Goal: Communication & Community: Participate in discussion

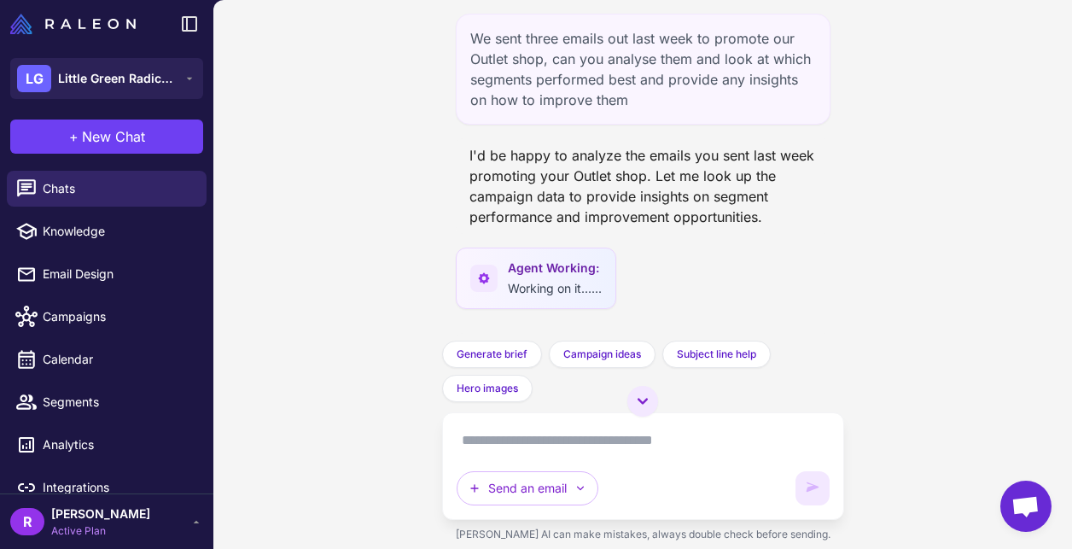
scroll to position [1891, 0]
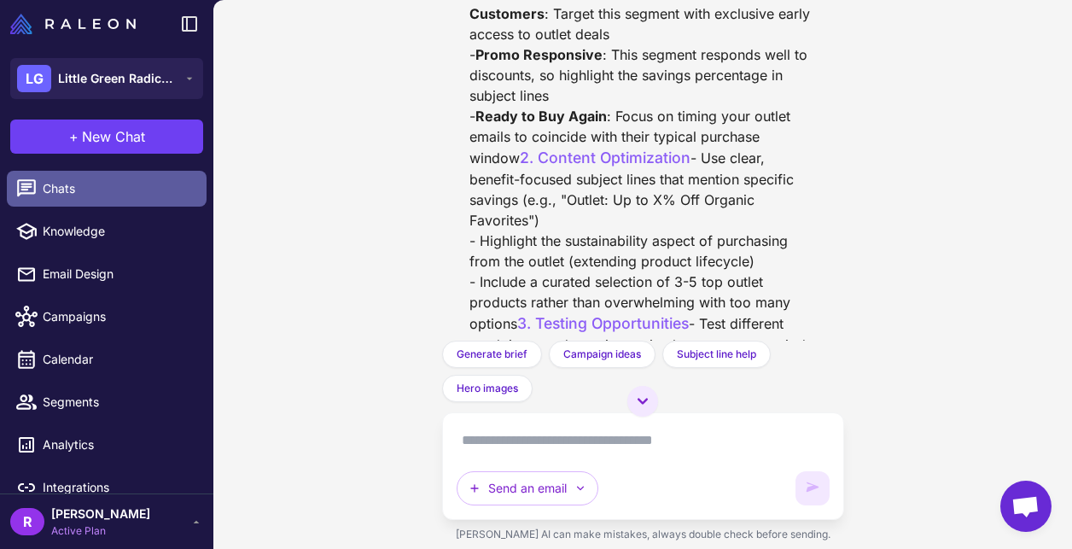
click at [127, 184] on span "Chats" at bounding box center [118, 188] width 150 height 19
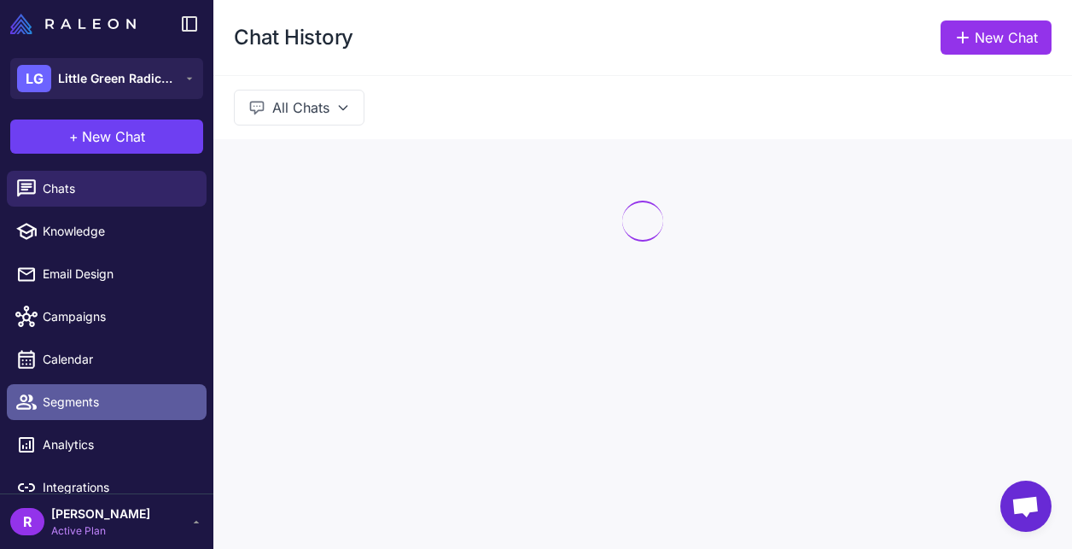
scroll to position [19, 0]
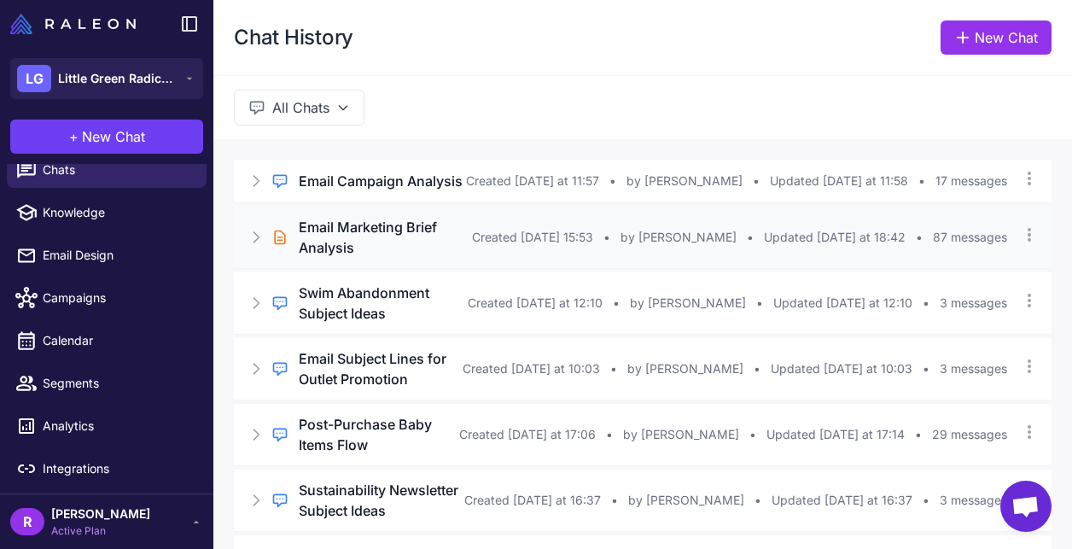
click at [398, 240] on h3 "Email Marketing Brief Analysis" at bounding box center [385, 237] width 173 height 41
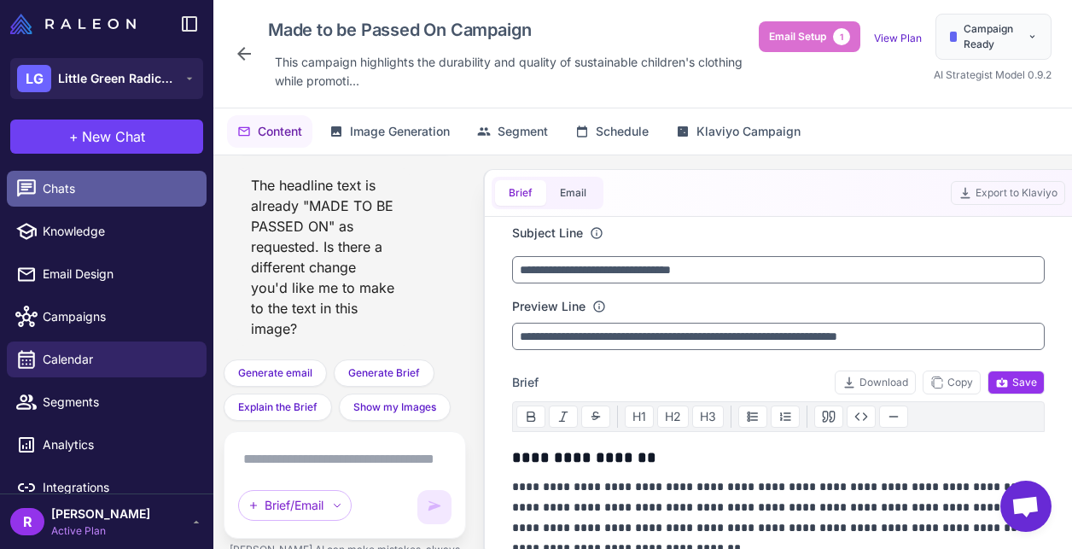
click at [104, 190] on span "Chats" at bounding box center [118, 188] width 150 height 19
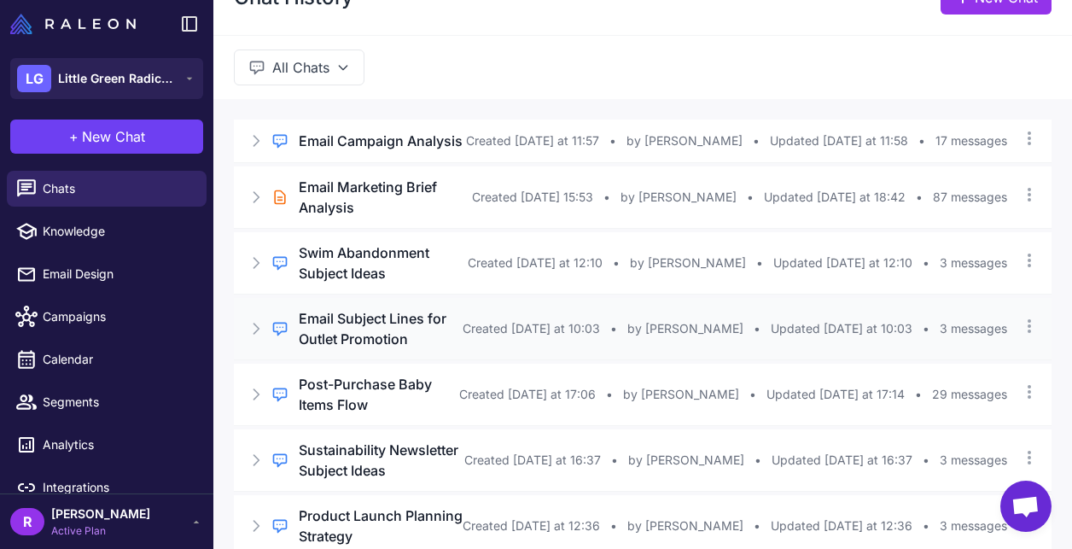
scroll to position [41, 0]
click at [356, 405] on h3 "Post-Purchase Baby Items Flow" at bounding box center [379, 393] width 160 height 41
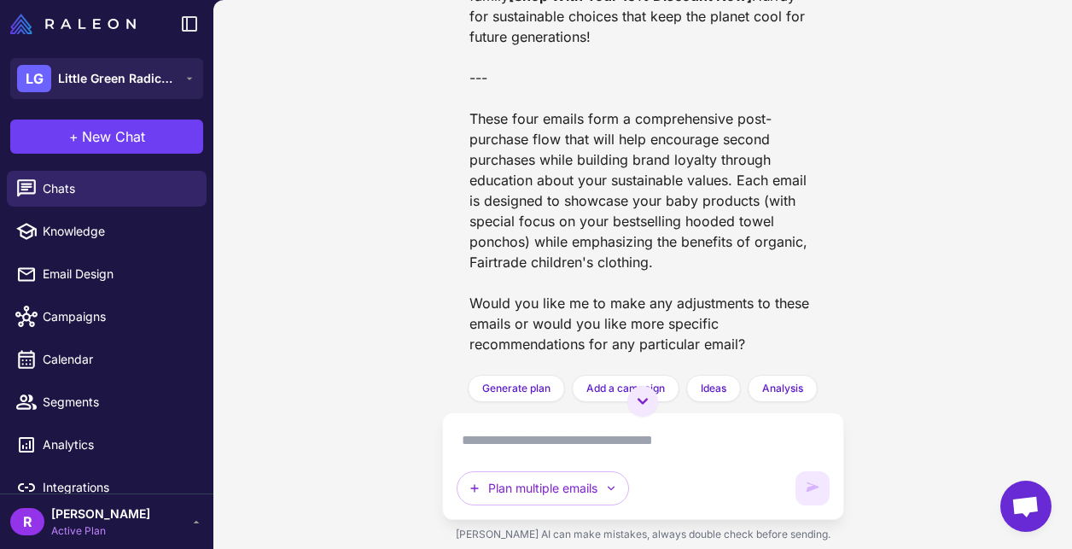
scroll to position [9059, 0]
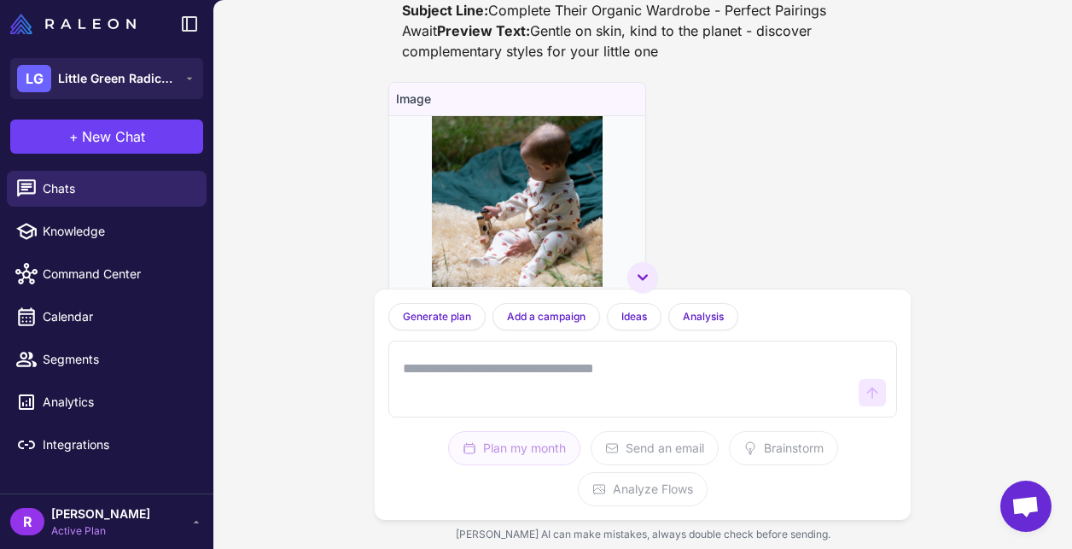
scroll to position [2818, 0]
